Goal: Find specific page/section: Find specific page/section

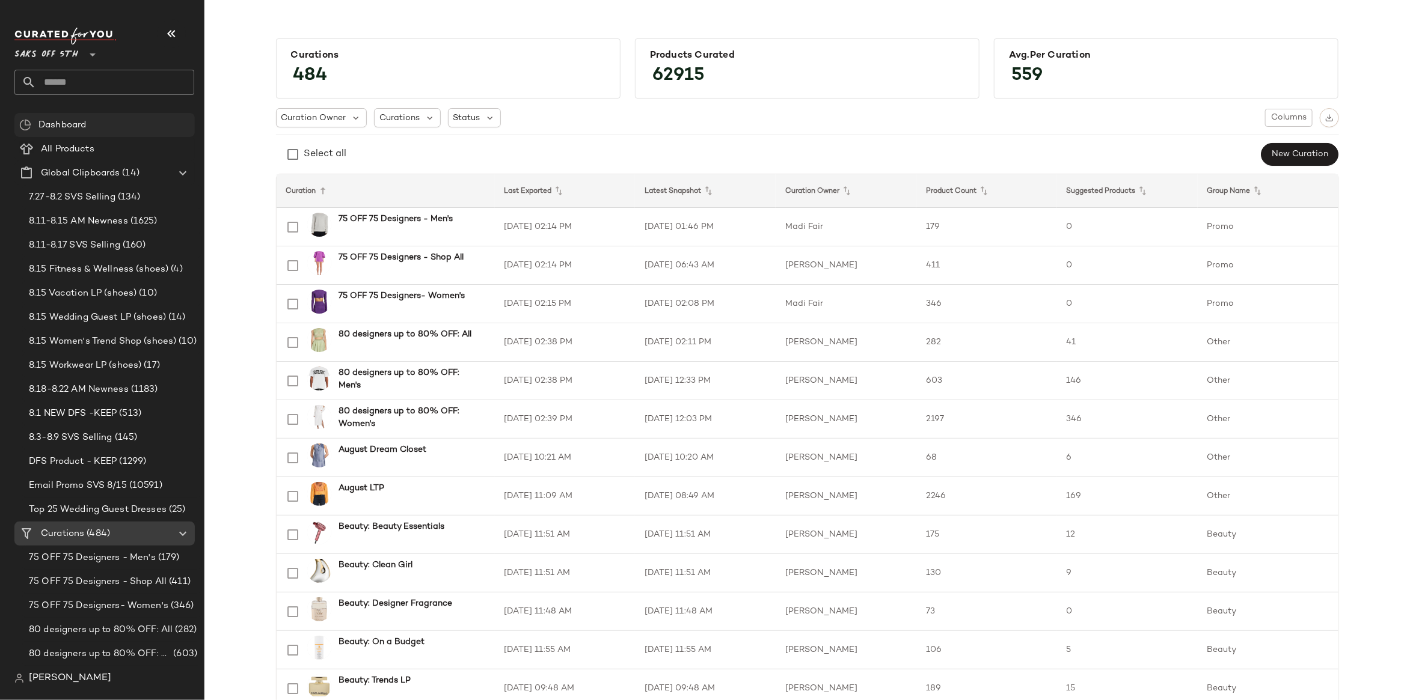
click at [40, 121] on span "Dashboard" at bounding box center [61, 125] width 47 height 14
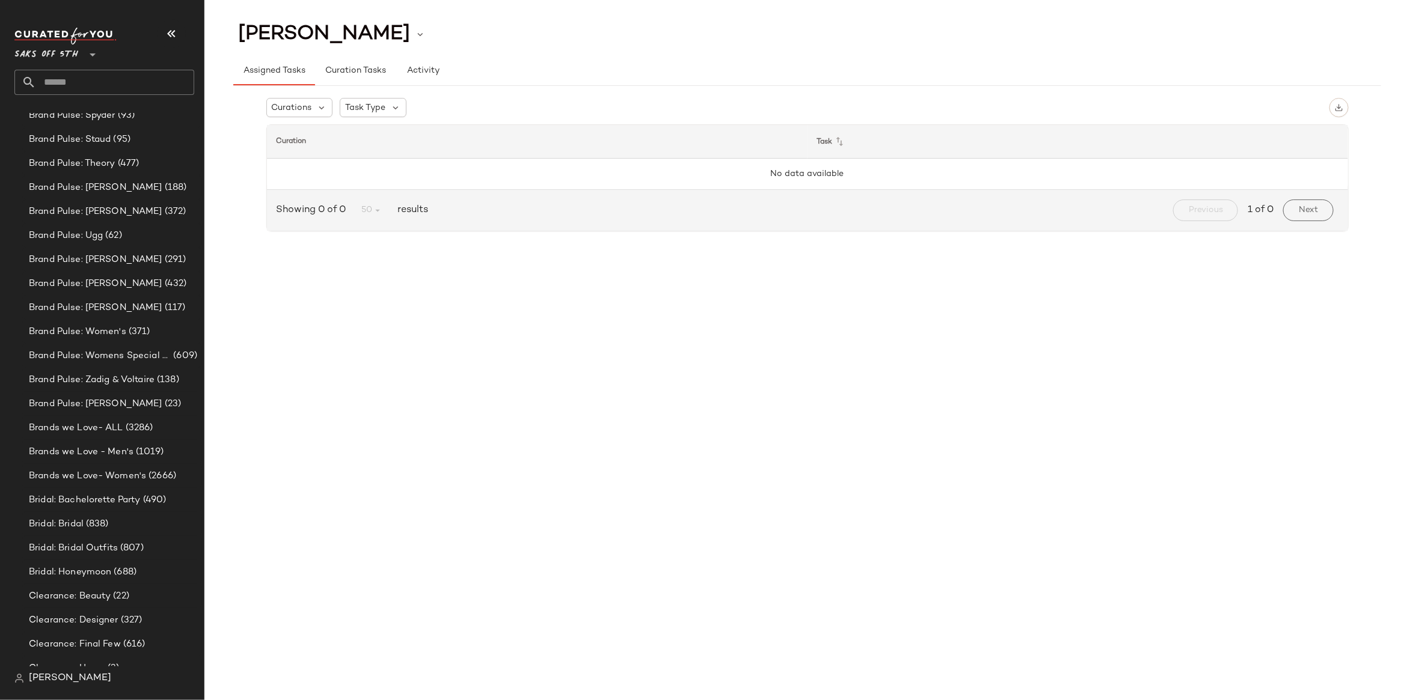
scroll to position [3401, 0]
click at [94, 88] on input "text" at bounding box center [115, 82] width 158 height 25
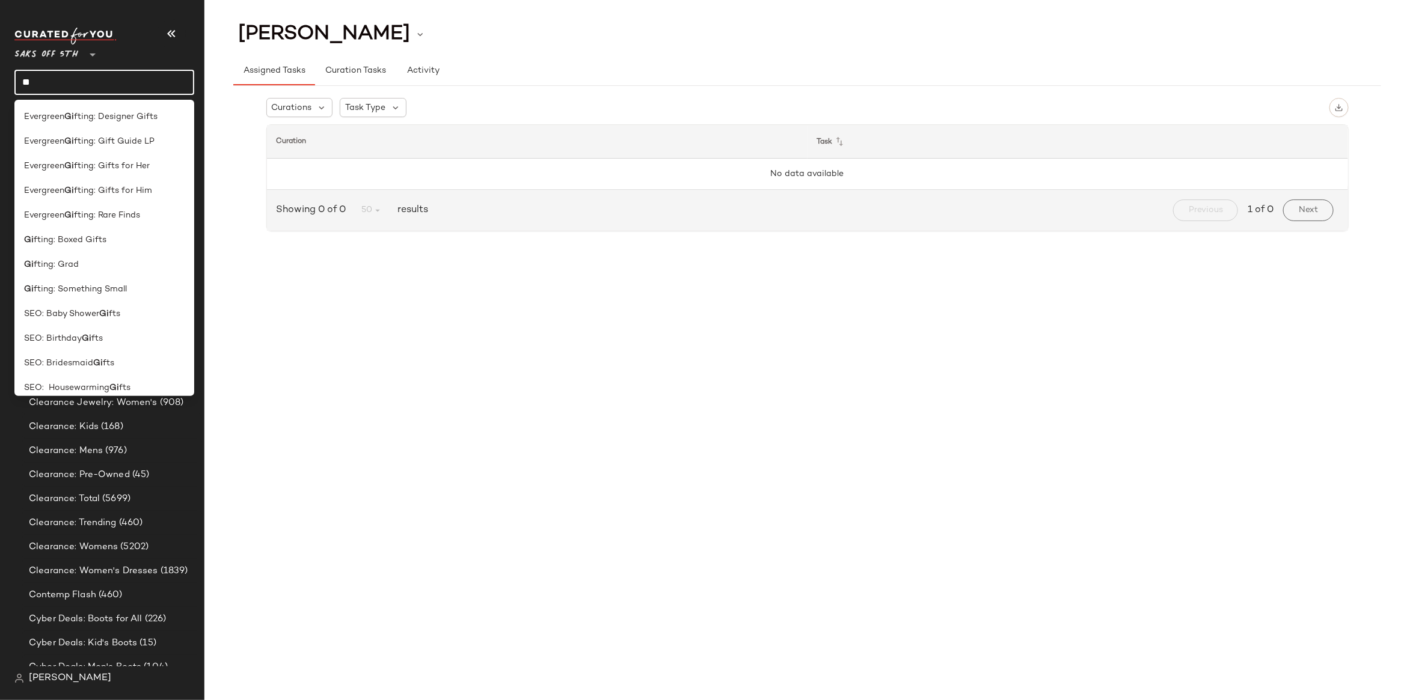
type input "*"
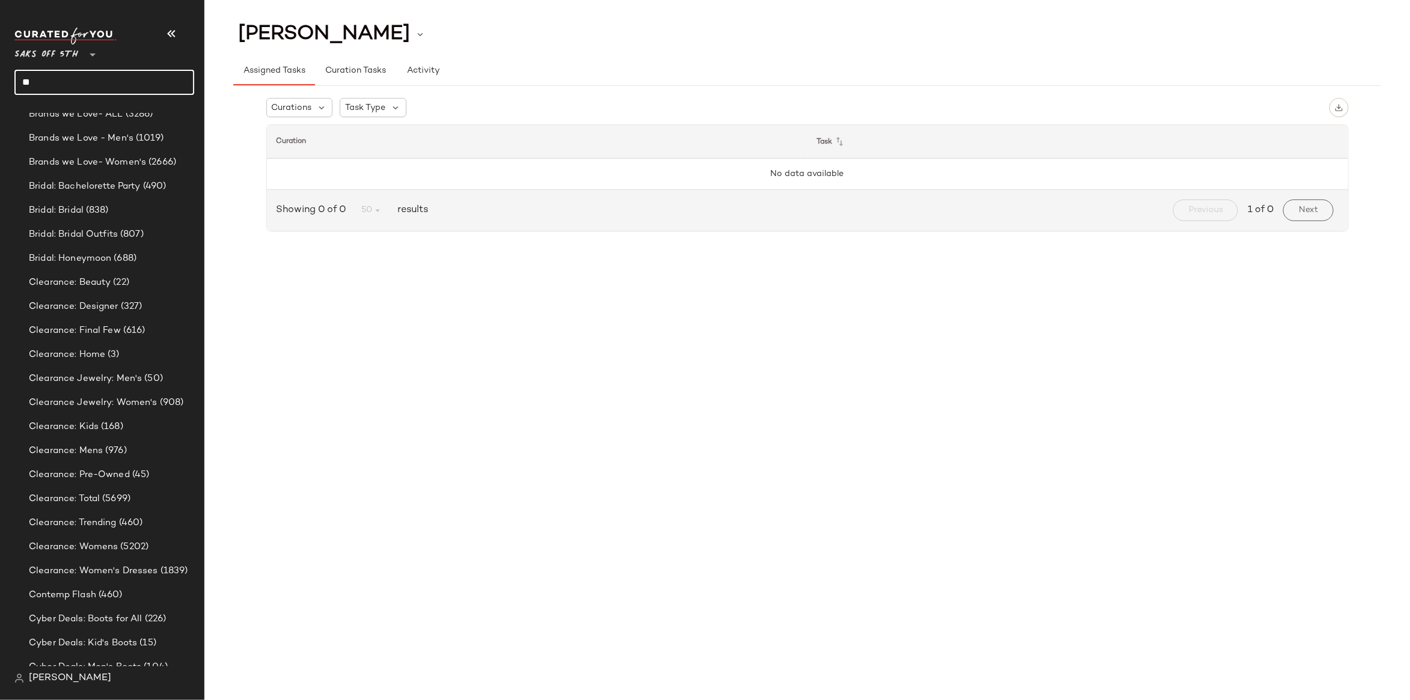
type input "*"
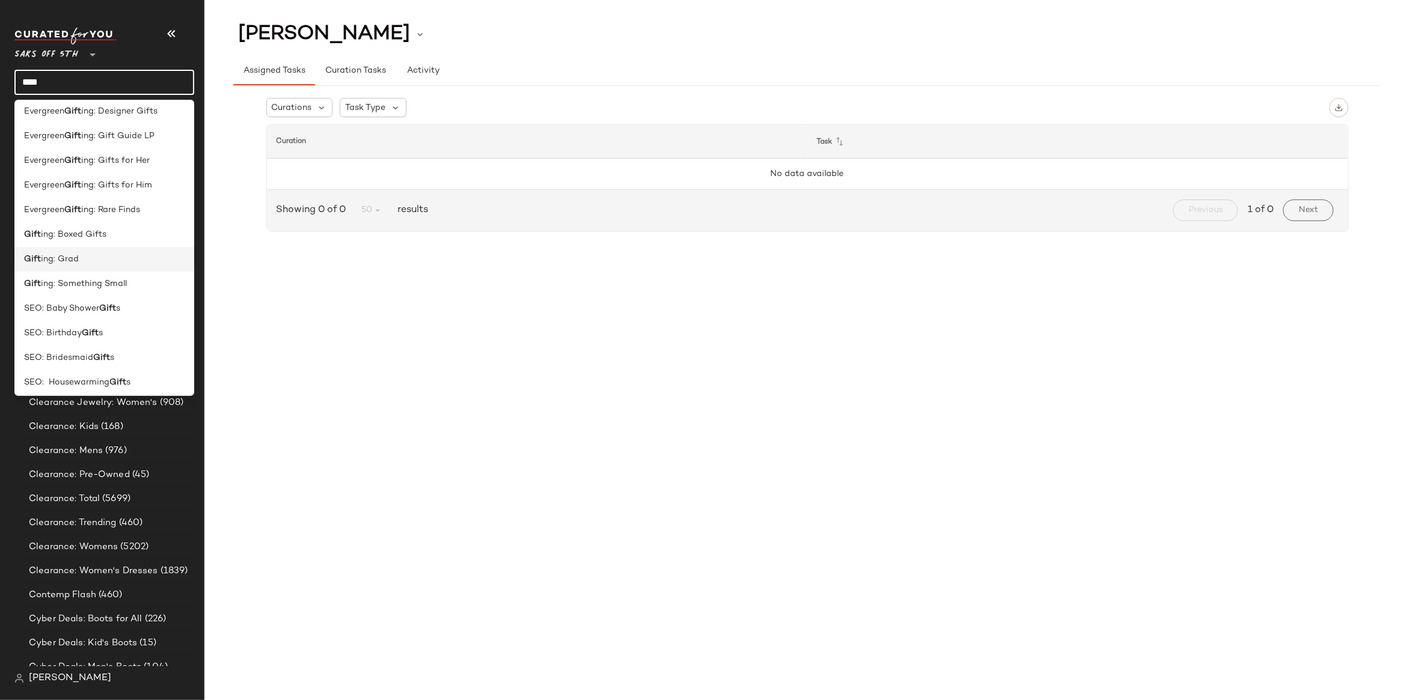
scroll to position [0, 0]
type input "****"
click at [118, 143] on span "ing: Gift Guide LP" at bounding box center [117, 141] width 73 height 13
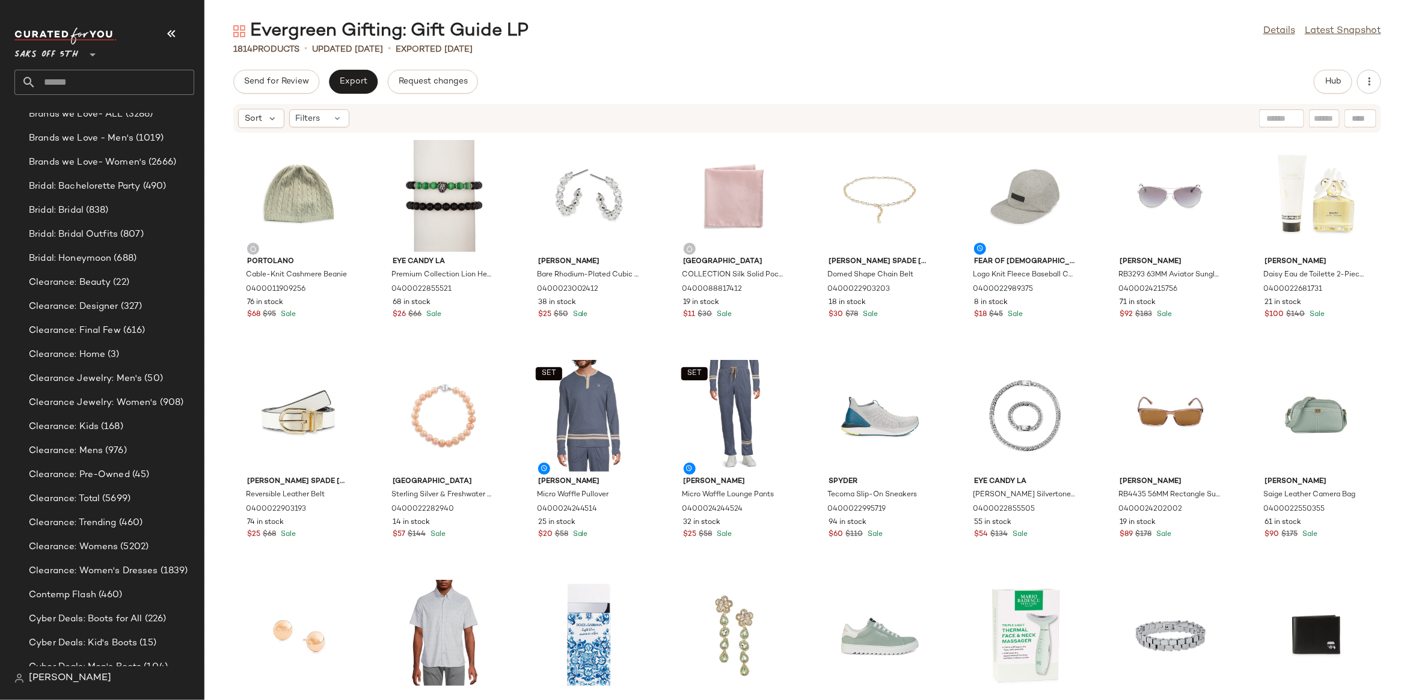
click at [1398, 52] on div "1814 Products • updated Aug 18th • Exported Aug 18th" at bounding box center [806, 49] width 1205 height 12
click at [1332, 85] on span "Hub" at bounding box center [1332, 82] width 17 height 10
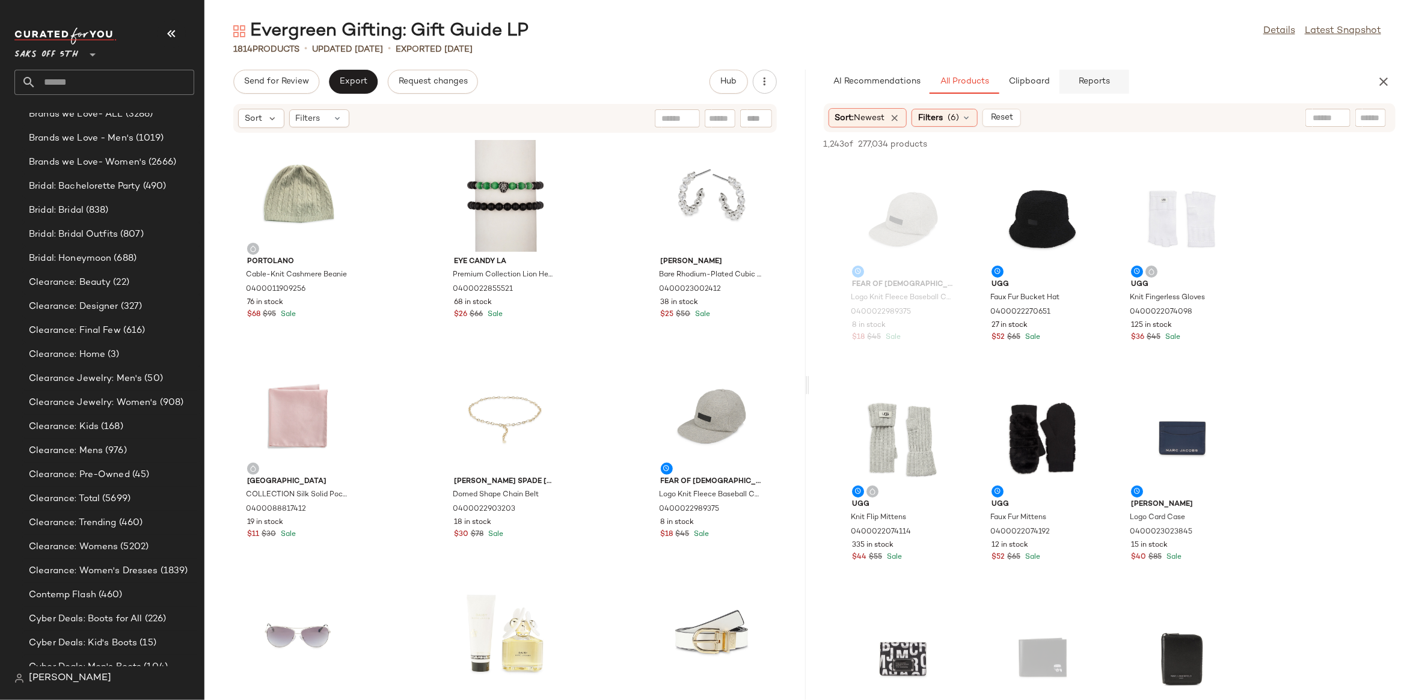
click at [1089, 87] on button "Reports" at bounding box center [1094, 82] width 70 height 24
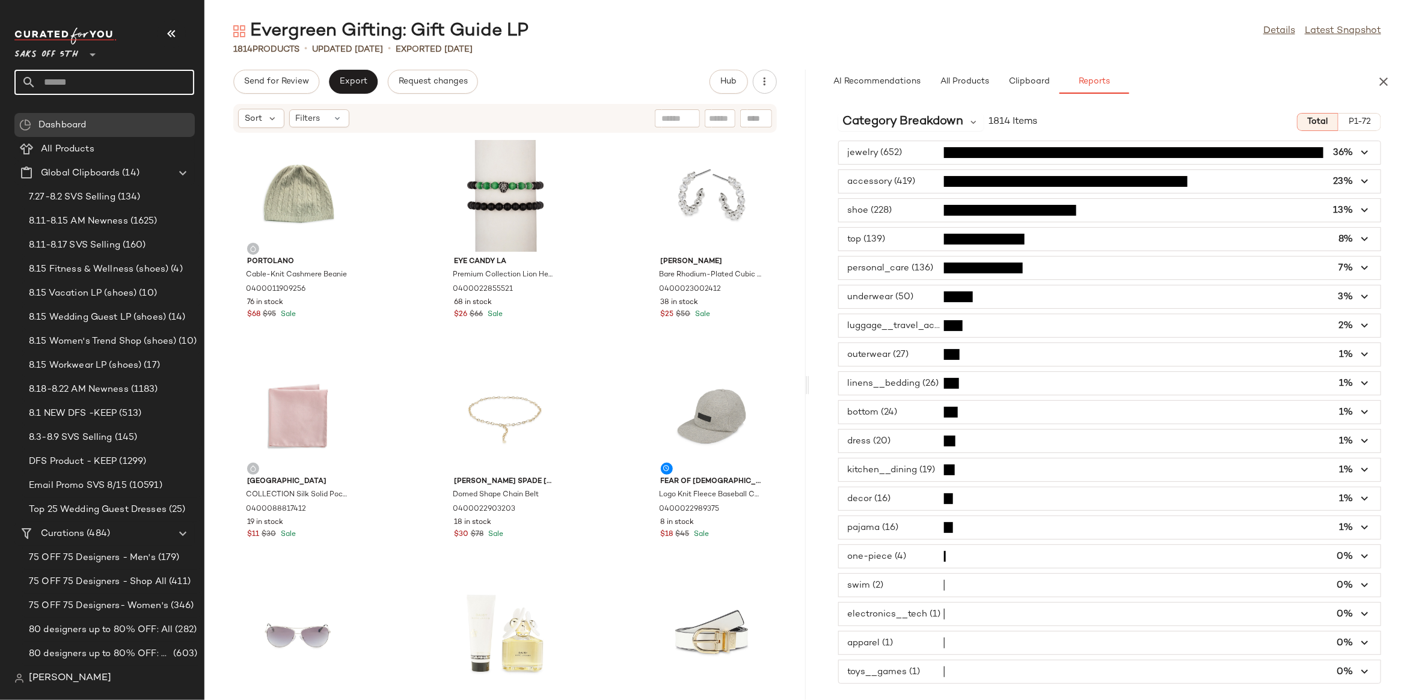
click at [89, 82] on input "text" at bounding box center [115, 82] width 158 height 25
click at [60, 82] on input "text" at bounding box center [115, 82] width 158 height 25
click at [53, 173] on span "Global Clipboards" at bounding box center [80, 174] width 79 height 14
click at [1391, 81] on button "button" at bounding box center [1383, 82] width 24 height 24
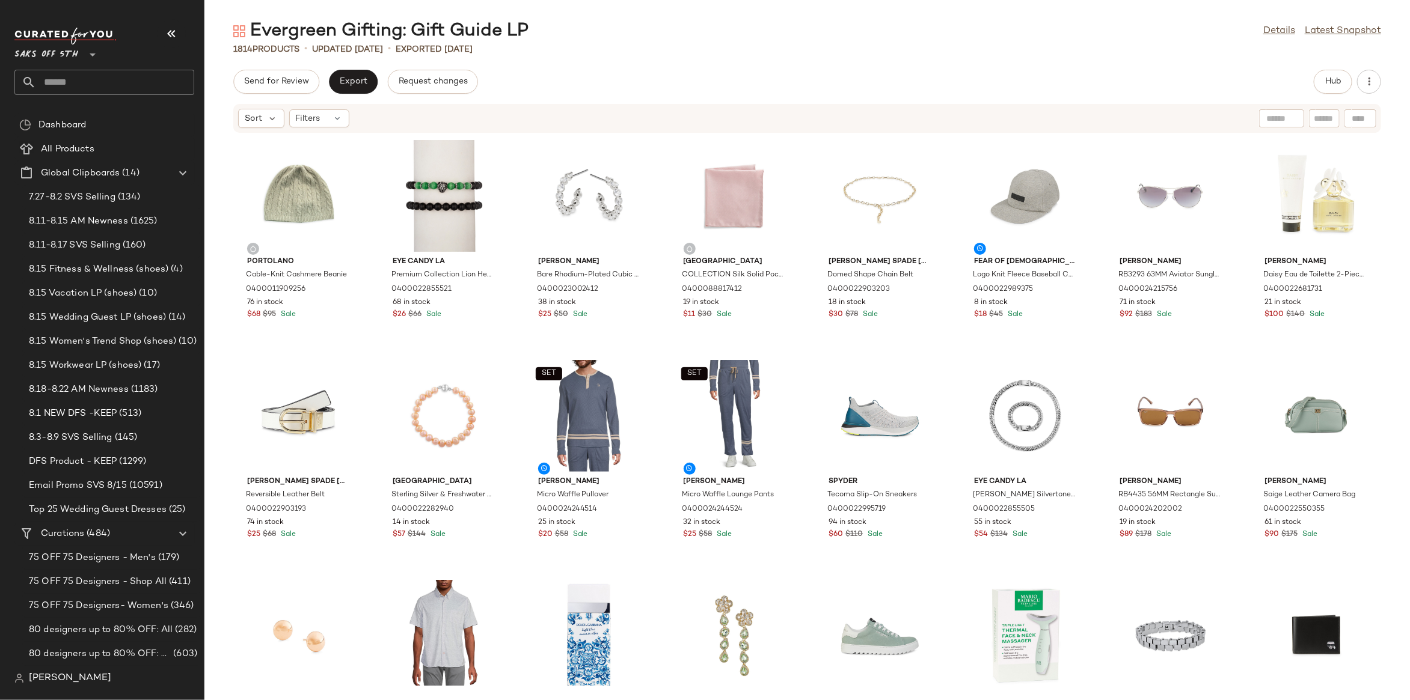
click at [1396, 28] on div "Evergreen Gifting: Gift Guide LP Details Latest Snapshot" at bounding box center [806, 31] width 1205 height 24
click at [904, 45] on div "1814 Products • updated Aug 18th • Exported Aug 18th" at bounding box center [806, 49] width 1205 height 12
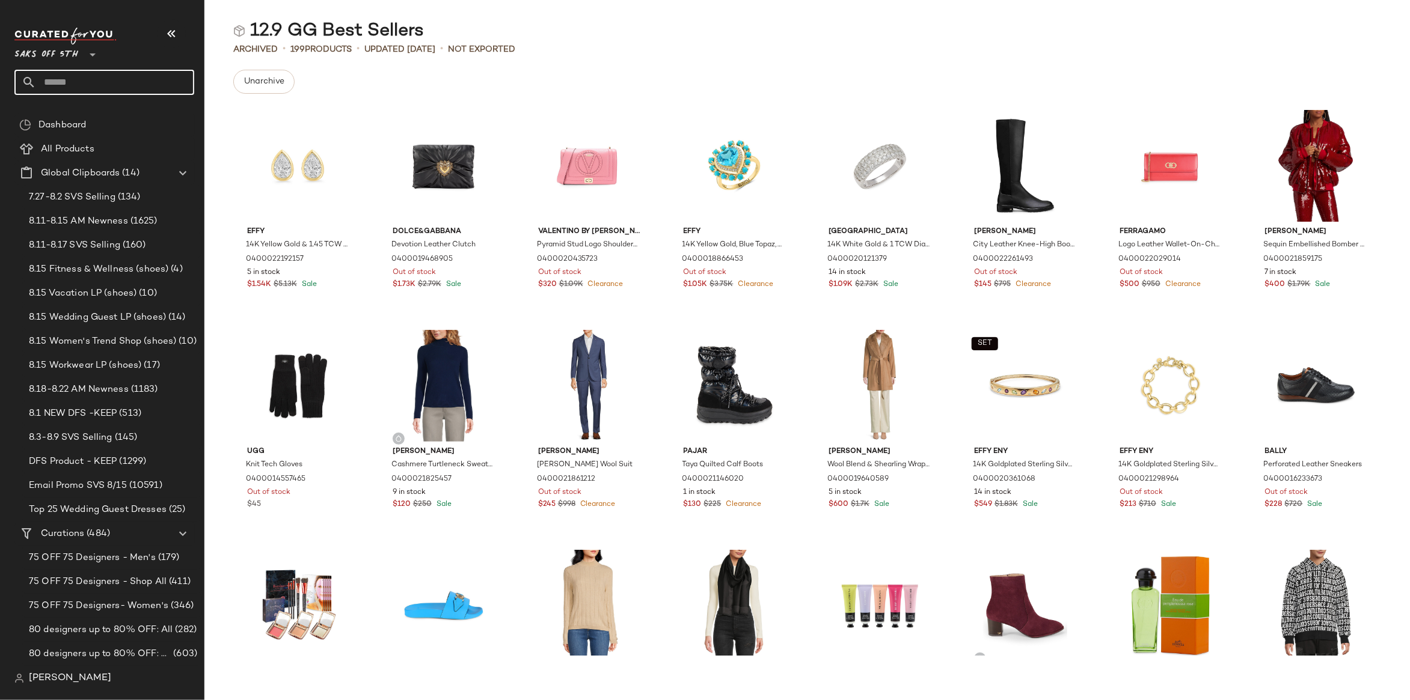
click at [97, 87] on input "text" at bounding box center [115, 82] width 158 height 25
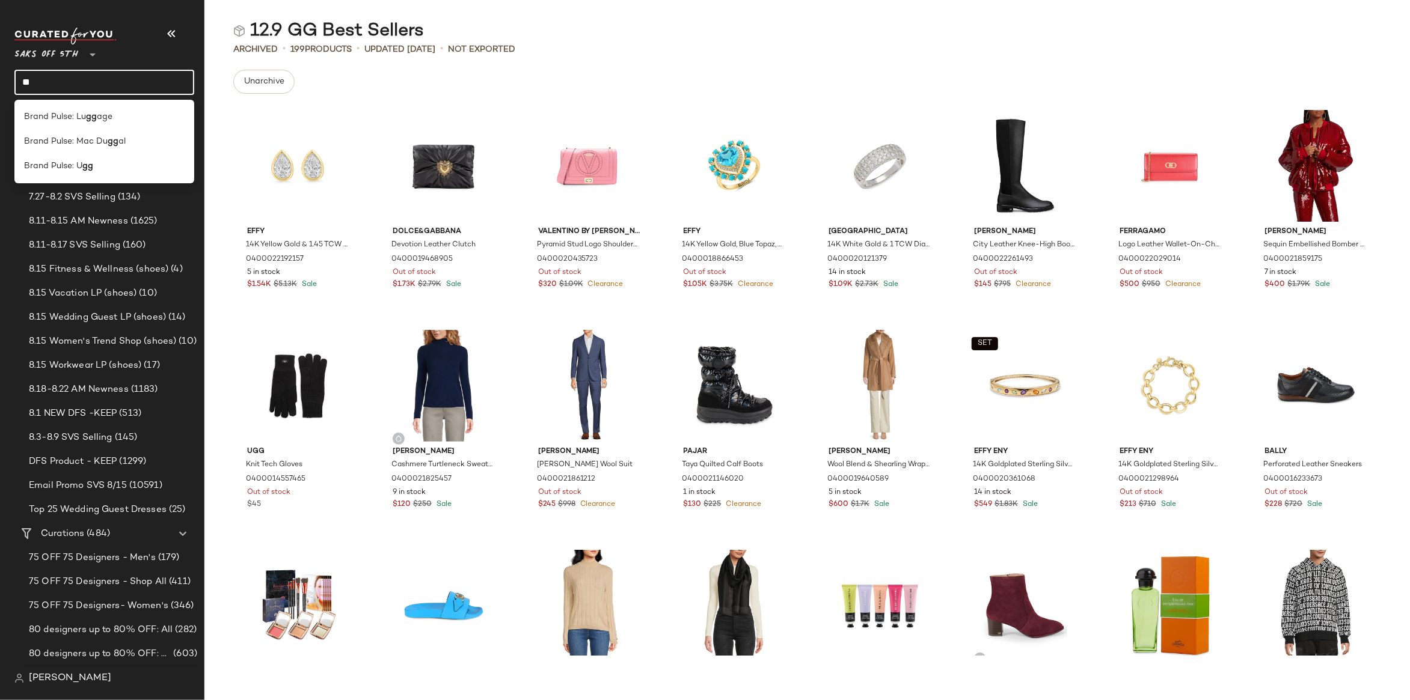
type input "**"
